Goal: Find specific page/section: Find specific page/section

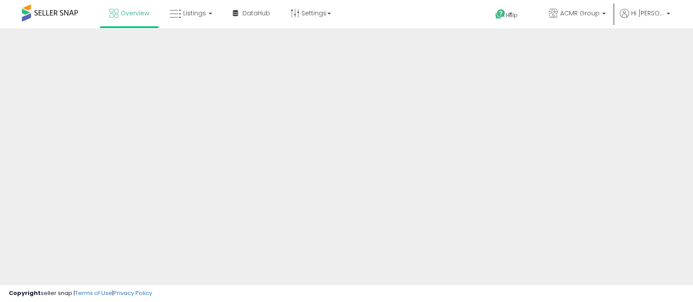
click at [205, 237] on div at bounding box center [346, 210] width 693 height 364
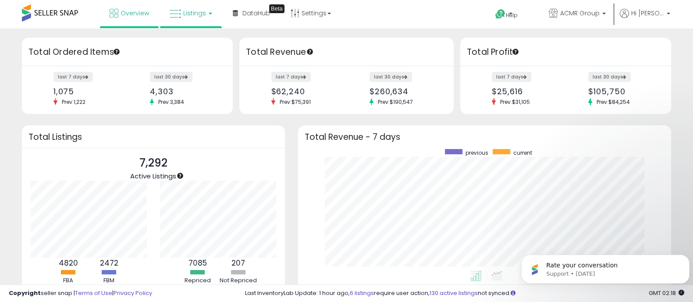
click at [194, 10] on span "Listings" at bounding box center [194, 13] width 23 height 9
click at [206, 46] on icon at bounding box center [197, 43] width 38 height 11
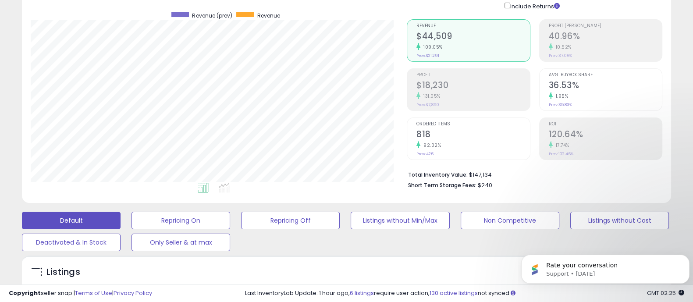
scroll to position [65, 0]
